Goal: Transaction & Acquisition: Purchase product/service

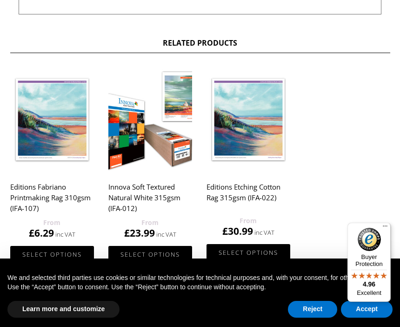
scroll to position [517, 0]
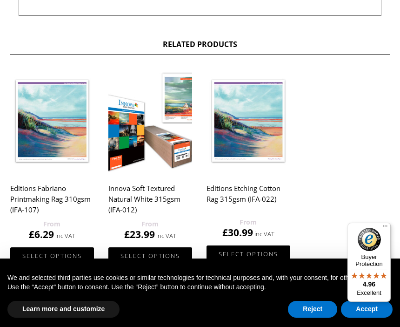
click at [274, 146] on img at bounding box center [249, 120] width 84 height 105
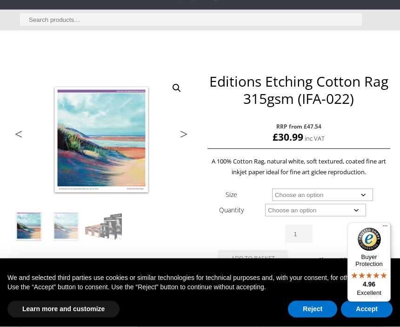
scroll to position [86, 0]
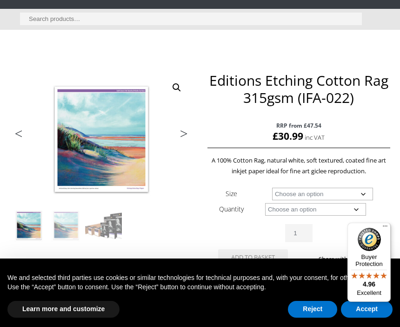
click at [309, 193] on select "Choose an option A4 Sheet A3 Sheet A3+ Sheet A2 Sheet 17" Wide Roll 24" Wide Ro…" at bounding box center [322, 193] width 101 height 13
select select "a3-sheet"
click at [320, 211] on select "Choose an option 25 Sheets" at bounding box center [315, 209] width 101 height 13
select select "25-sheets"
select select "a3-sheet"
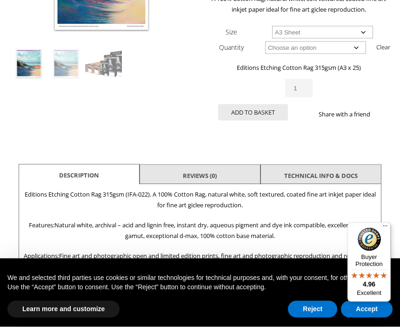
click at [233, 172] on li "Reviews (0)" at bounding box center [200, 175] width 121 height 22
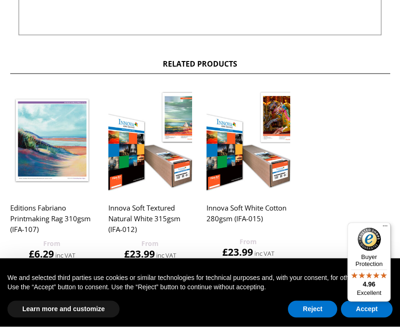
scroll to position [519, 0]
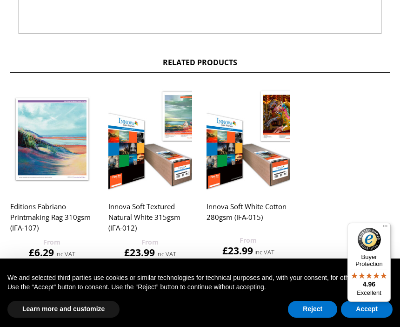
click at [268, 177] on img at bounding box center [249, 139] width 84 height 105
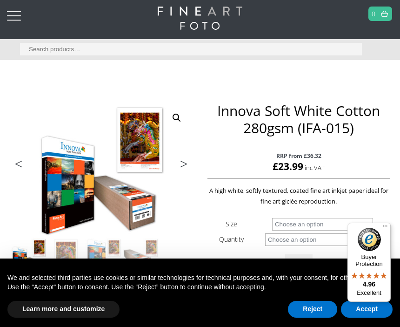
scroll to position [56, 0]
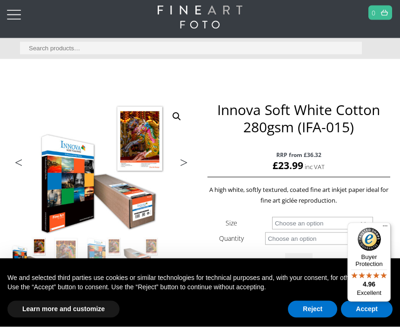
click at [372, 222] on select "Choose an option A4 Sheet A3 Sheet A3+ Sheet A2 Sheet 17" Wide Roll 24" Wide Ro…" at bounding box center [322, 223] width 101 height 13
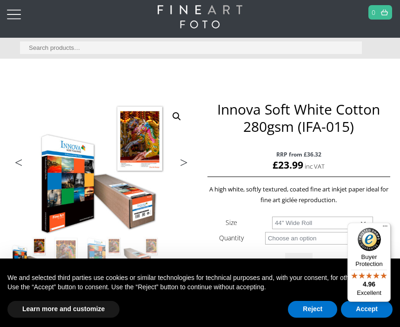
click at [324, 228] on select "Choose an option A4 Sheet A3 Sheet A3+ Sheet A2 Sheet 17" Wide Roll 24" Wide Ro…" at bounding box center [322, 222] width 101 height 13
select select "a3-sheet"
click at [323, 244] on select "Choose an option 25 Sheets" at bounding box center [315, 238] width 101 height 13
select select "25-sheets"
select select "a3-sheet"
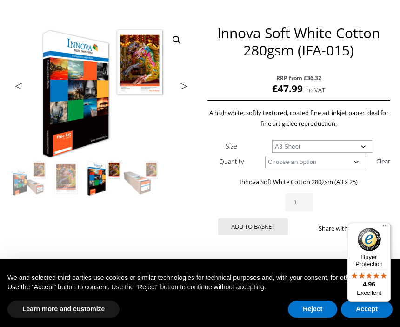
scroll to position [132, 0]
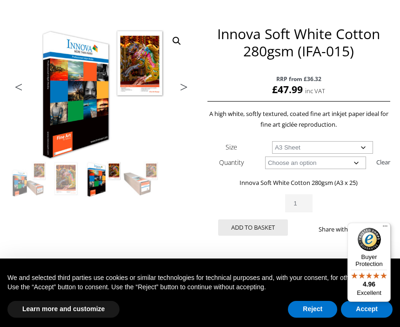
click at [265, 227] on button "Add to basket" at bounding box center [253, 227] width 70 height 16
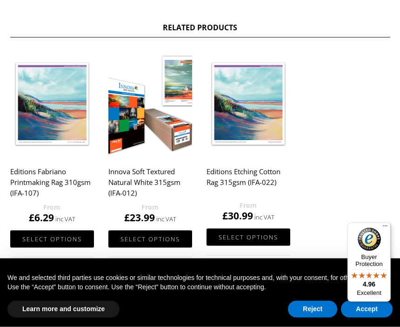
scroll to position [535, 0]
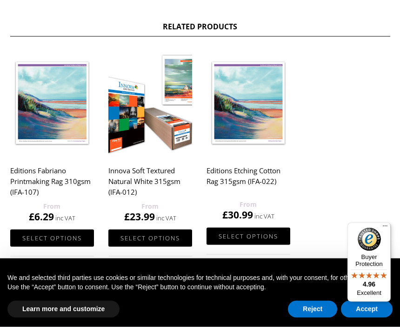
click at [24, 129] on img at bounding box center [52, 103] width 84 height 105
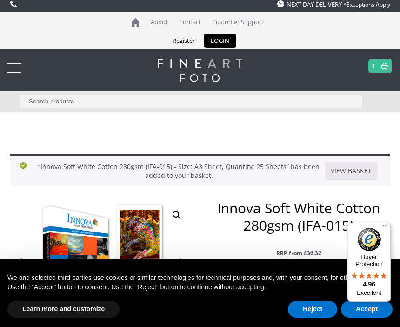
scroll to position [3, 0]
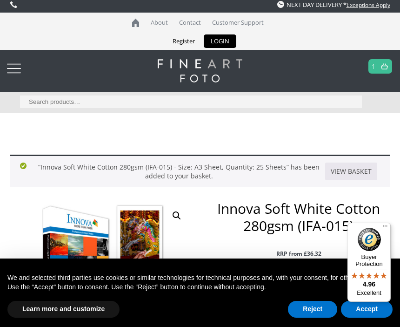
click at [385, 66] on img at bounding box center [384, 66] width 7 height 6
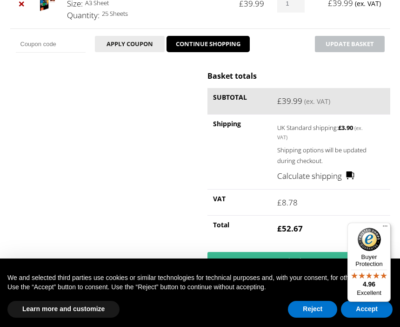
scroll to position [225, 0]
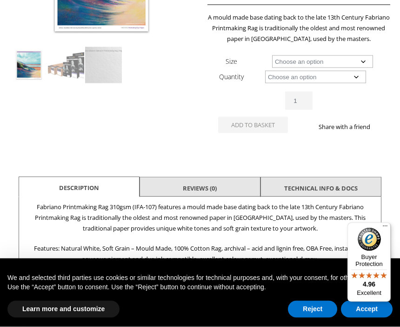
scroll to position [247, 0]
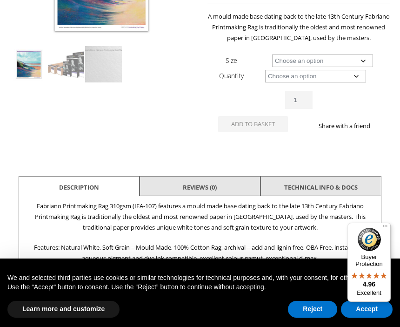
click at [385, 243] on div "🔍 Previous Next Editions Fabriano Printmaking Rag 310gsm (IFA-107) RRP from £50…" at bounding box center [200, 110] width 380 height 398
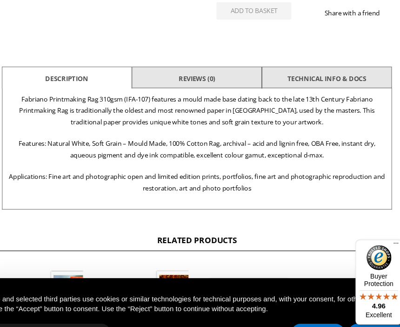
scroll to position [360, 0]
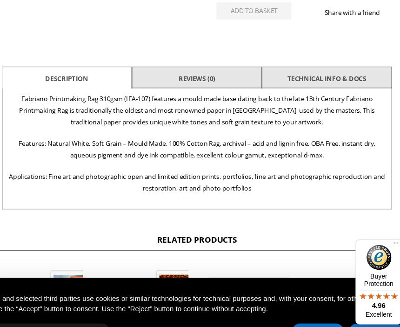
click at [330, 75] on link "TECHNICAL INFO & DOCS" at bounding box center [320, 73] width 73 height 17
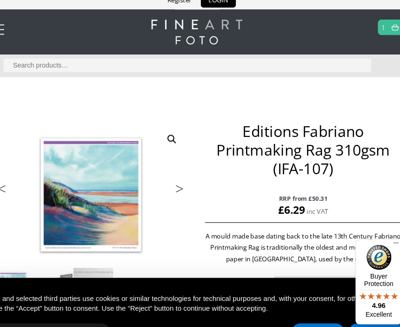
scroll to position [0, 0]
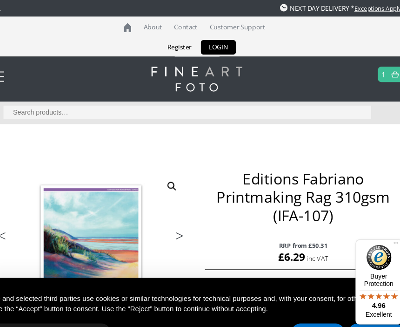
click at [381, 69] on img at bounding box center [384, 69] width 7 height 6
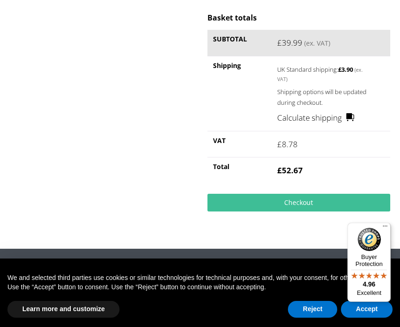
scroll to position [284, 0]
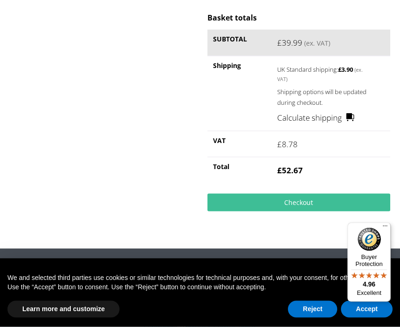
click at [305, 203] on link "Checkout" at bounding box center [298, 202] width 182 height 18
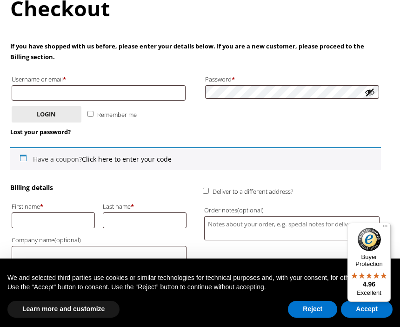
scroll to position [147, 0]
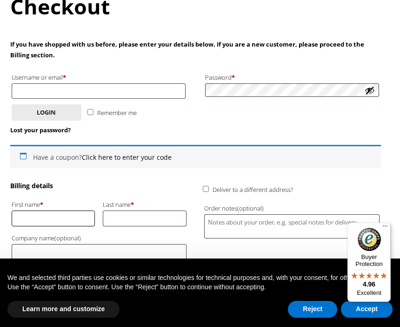
click at [24, 211] on input "First name *" at bounding box center [54, 217] width 84 height 15
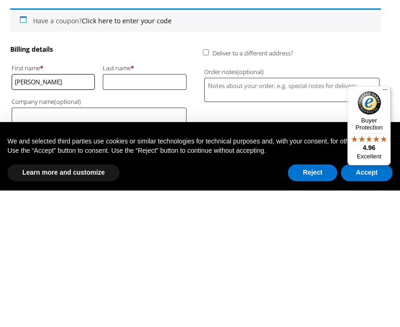
type input "[PERSON_NAME]"
click at [160, 210] on input "Last name *" at bounding box center [145, 217] width 84 height 15
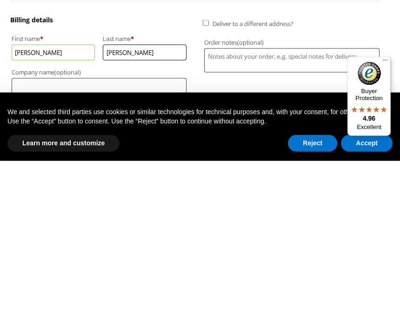
type input "[PERSON_NAME]"
click at [83, 277] on span "[GEOGRAPHIC_DATA] ([GEOGRAPHIC_DATA])" at bounding box center [99, 284] width 174 height 14
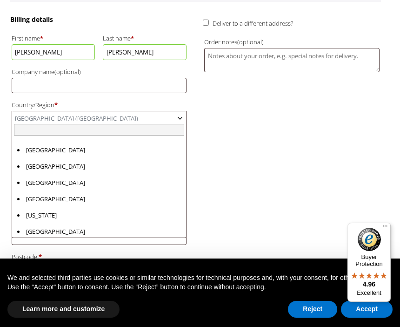
scroll to position [3761, 0]
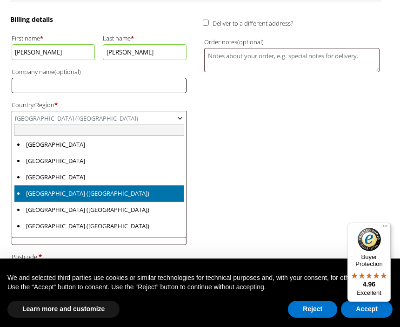
click at [94, 85] on input "Company name (optional)" at bounding box center [99, 85] width 175 height 15
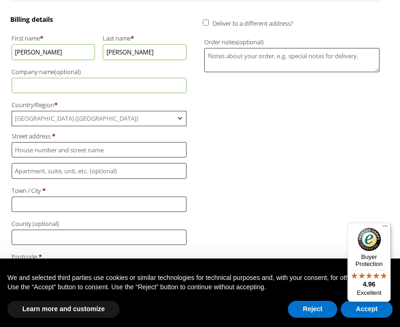
scroll to position [312, 0]
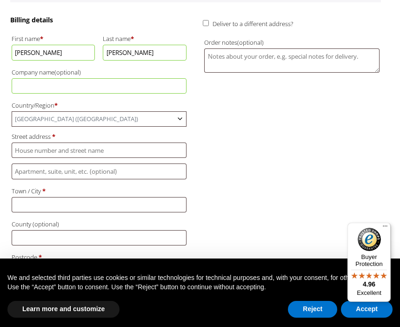
click at [93, 115] on span "United Kingdom (UK)" at bounding box center [99, 119] width 174 height 14
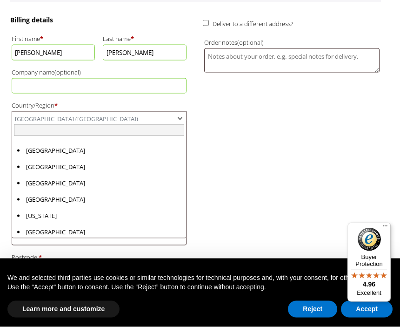
scroll to position [3777, 0]
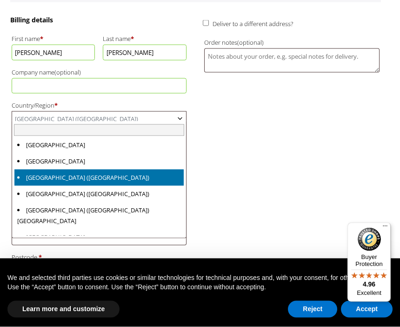
click at [67, 114] on span "United Kingdom (UK)" at bounding box center [99, 119] width 174 height 14
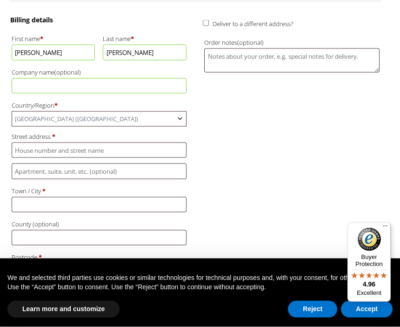
scroll to position [313, 0]
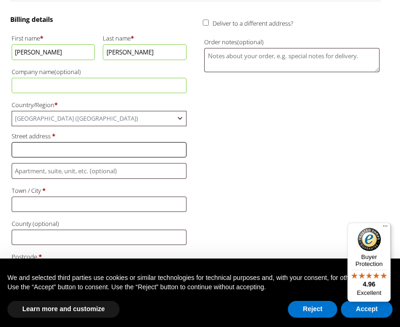
click at [84, 145] on input "Street address *" at bounding box center [99, 149] width 175 height 15
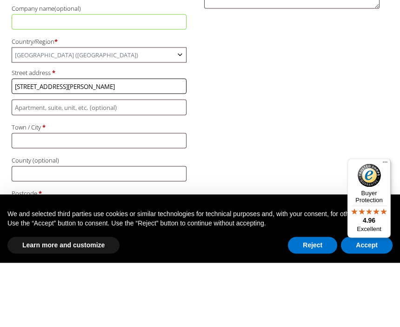
type input "[STREET_ADDRESS][PERSON_NAME]"
click at [92, 197] on input "Town / City *" at bounding box center [99, 204] width 175 height 15
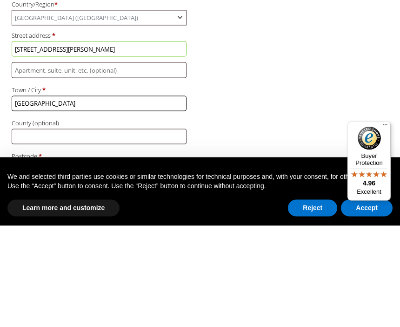
type input "[GEOGRAPHIC_DATA]"
click at [14, 230] on input "County (optional)" at bounding box center [99, 237] width 175 height 15
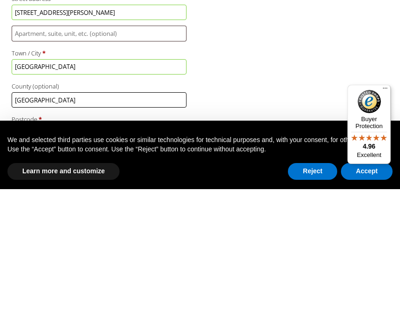
type input "Shropshire"
click at [89, 263] on input "Postcode *" at bounding box center [99, 270] width 175 height 15
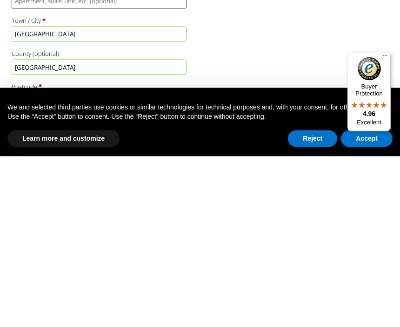
type input "SY25NR"
click at [86, 284] on label "Phone *" at bounding box center [99, 290] width 175 height 12
click at [86, 296] on input "Phone *" at bounding box center [99, 303] width 175 height 15
click at [57, 284] on label "Phone *" at bounding box center [99, 290] width 175 height 12
click at [57, 296] on input "Phone *" at bounding box center [99, 303] width 175 height 15
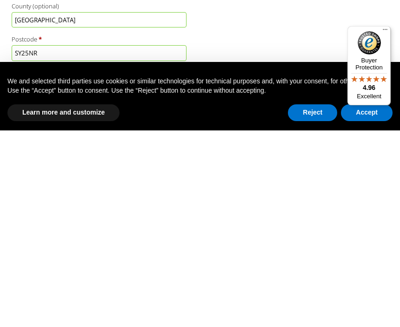
scroll to position [340, 0]
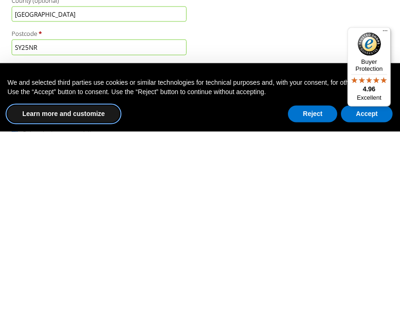
click at [98, 300] on button "Learn more and customize" at bounding box center [63, 308] width 112 height 17
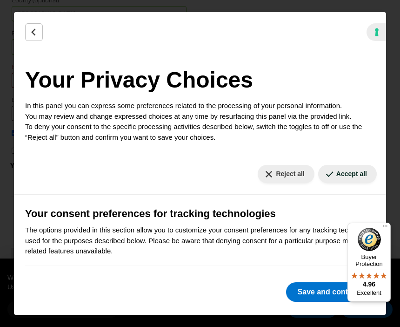
click at [324, 301] on button "Save and continue" at bounding box center [330, 292] width 89 height 20
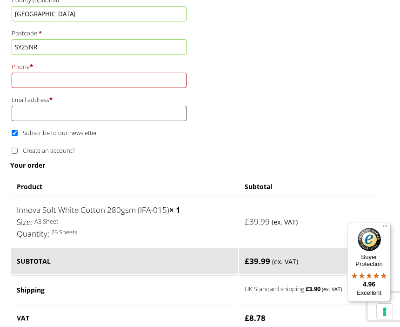
click at [89, 73] on input "Phone *" at bounding box center [99, 80] width 175 height 15
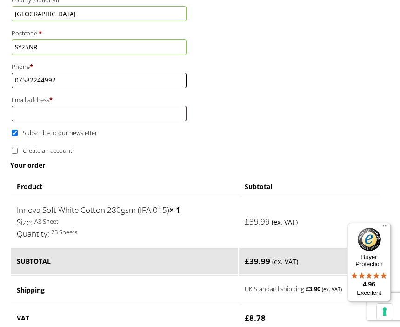
type input "07582244992"
click at [86, 106] on input "Email address *" at bounding box center [99, 113] width 175 height 15
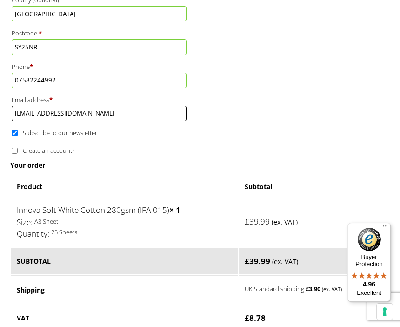
type input "gchristmanjohnson@yahoo.com"
click at [18, 130] on input "Subscribe to our newsletter" at bounding box center [15, 133] width 6 height 6
checkbox input "false"
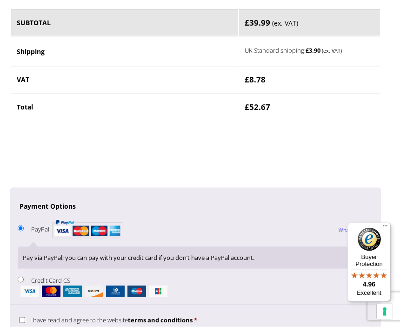
scroll to position [775, 0]
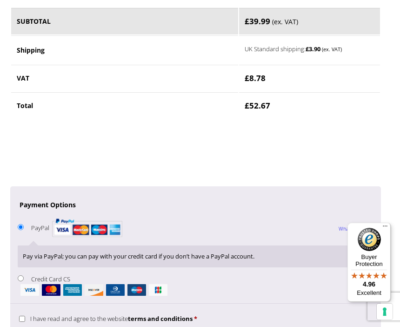
click at [19, 275] on input "Credit Card CS" at bounding box center [21, 278] width 6 height 6
radio input "true"
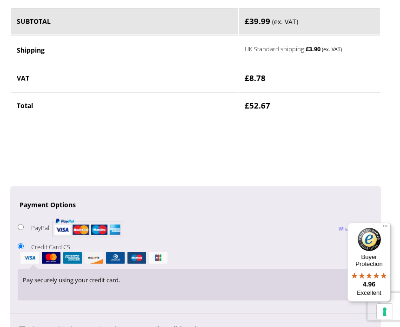
click at [277, 270] on div "Pay securely using your credit card." at bounding box center [196, 284] width 356 height 31
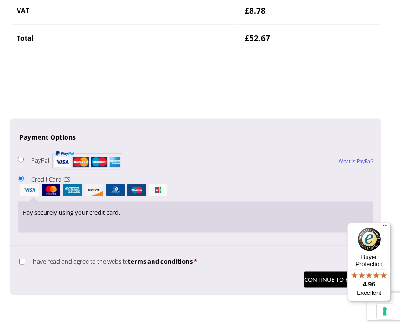
scroll to position [843, 0]
click at [19, 258] on input "I have read and agree to the website terms and conditions *" at bounding box center [22, 261] width 6 height 6
checkbox input "true"
click at [326, 271] on button "Continue to Payment" at bounding box center [339, 279] width 70 height 16
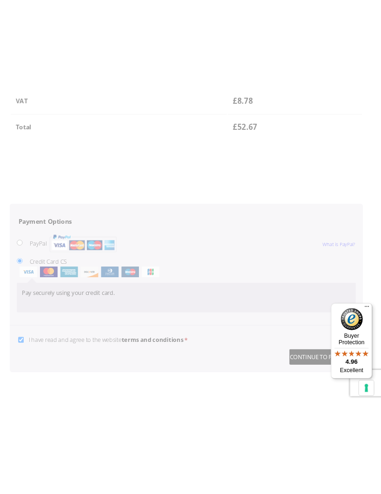
scroll to position [793, 0]
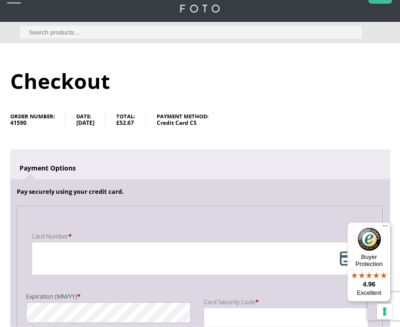
scroll to position [79, 0]
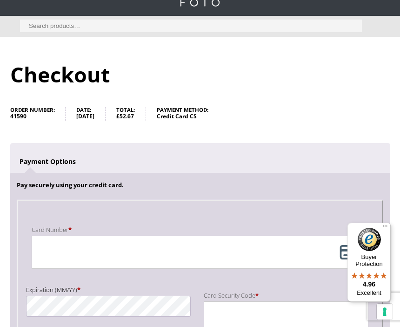
click at [35, 254] on div "Payment Info" at bounding box center [200, 251] width 337 height 33
click at [34, 255] on div "Payment Info" at bounding box center [200, 251] width 337 height 33
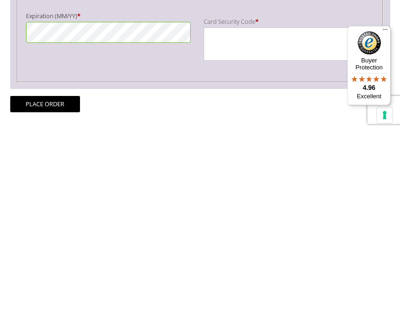
scroll to position [156, 0]
click at [54, 292] on button "Place order" at bounding box center [45, 300] width 70 height 16
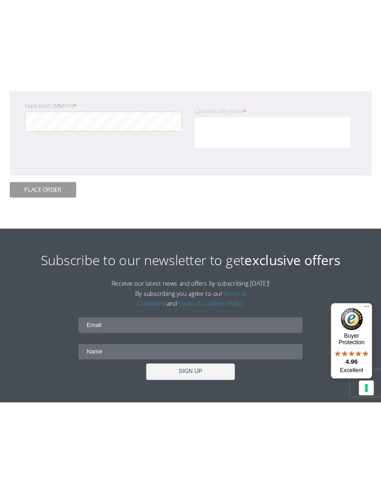
scroll to position [301, 0]
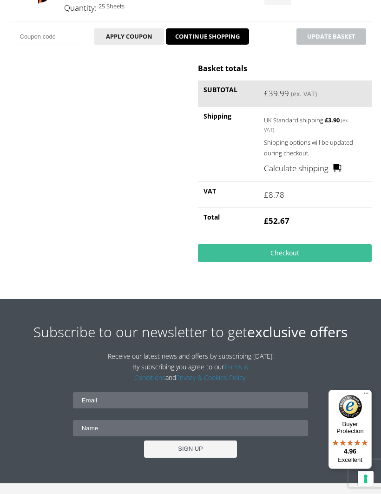
scroll to position [233, 0]
